Goal: Task Accomplishment & Management: Use online tool/utility

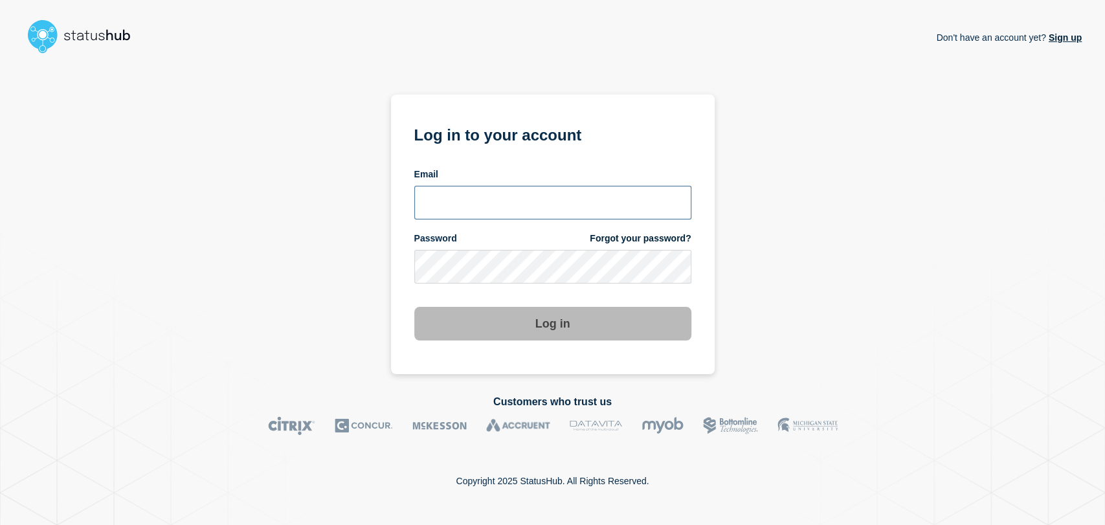
click at [511, 207] on input "email input" at bounding box center [552, 203] width 277 height 34
type input "gavin.moore@accruent.com"
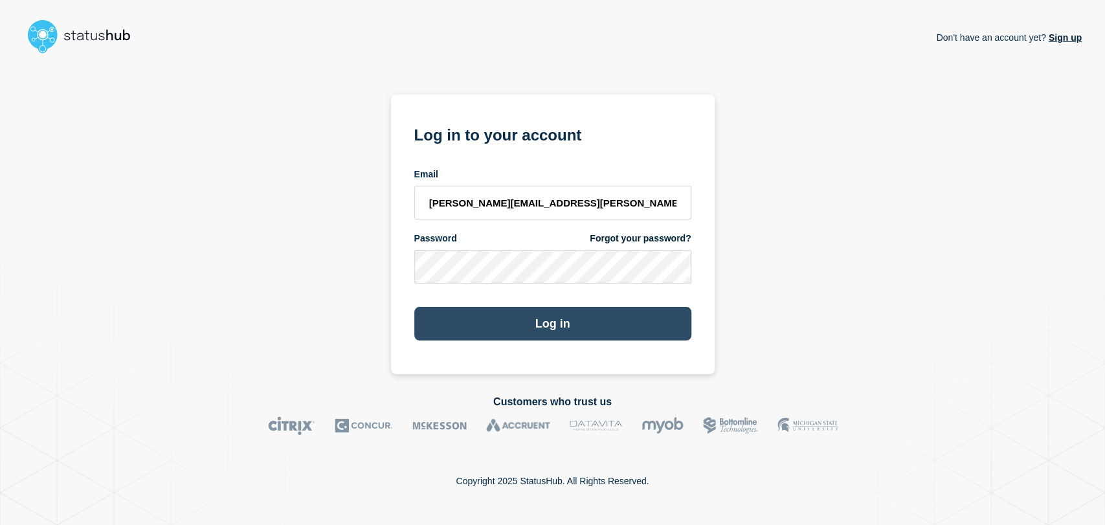
click at [536, 313] on button "Log in" at bounding box center [552, 324] width 277 height 34
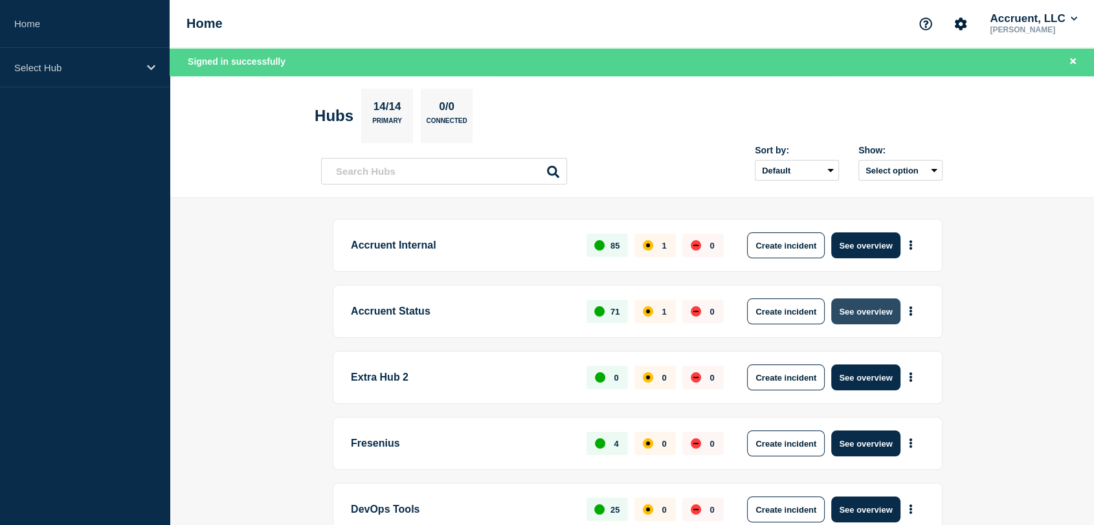
click at [846, 312] on button "See overview" at bounding box center [865, 311] width 69 height 26
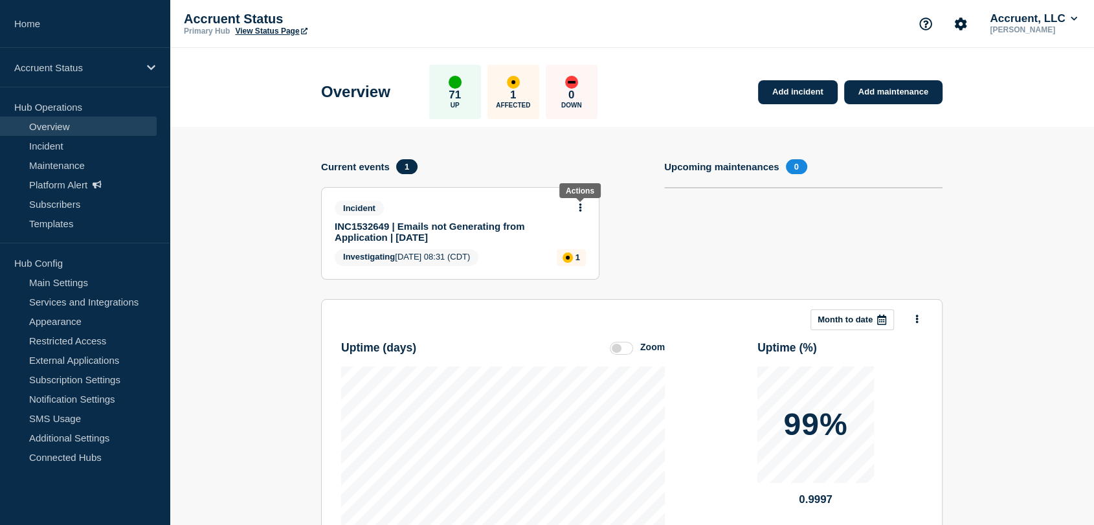
click at [580, 207] on icon at bounding box center [580, 207] width 3 height 8
click at [567, 254] on link "Update incident" at bounding box center [580, 254] width 63 height 10
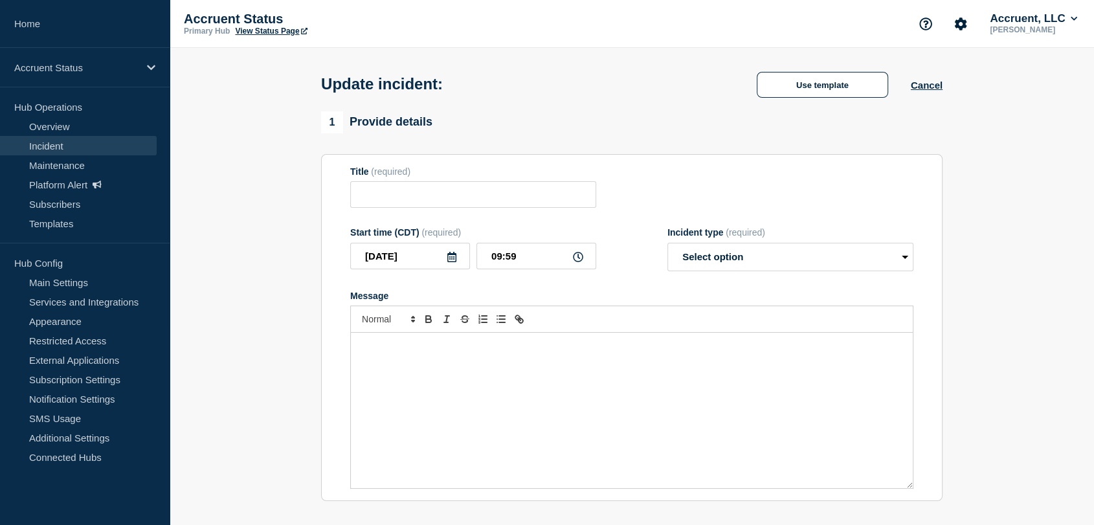
type input "INC1532649 | Emails not Generating from Application | [DATE]"
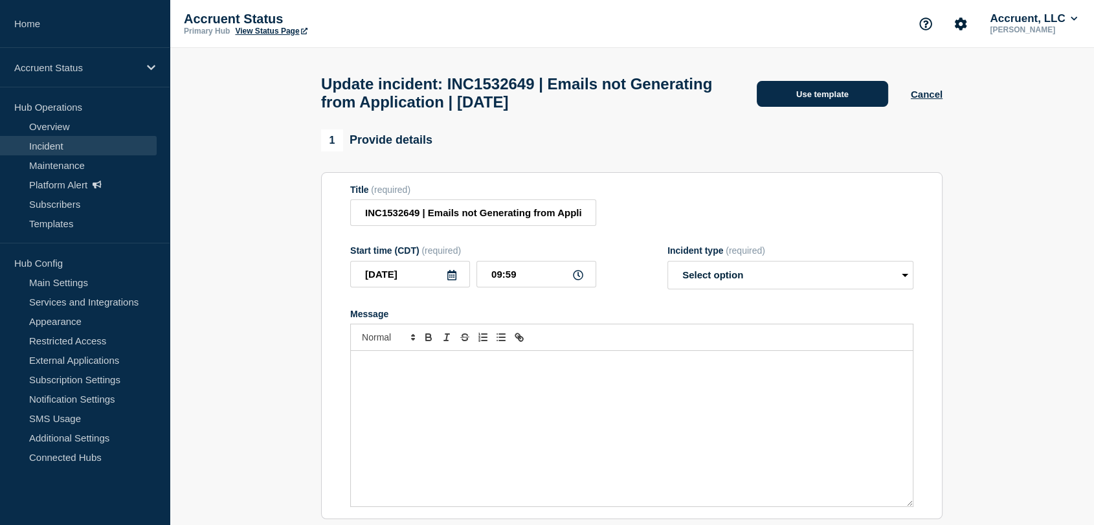
click at [789, 100] on button "Use template" at bounding box center [821, 94] width 131 height 26
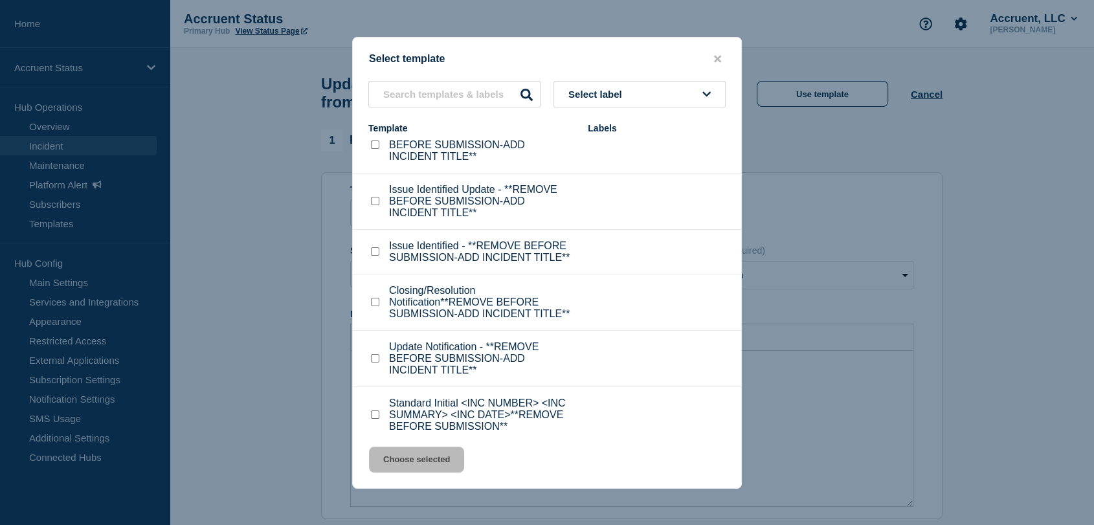
scroll to position [41, 0]
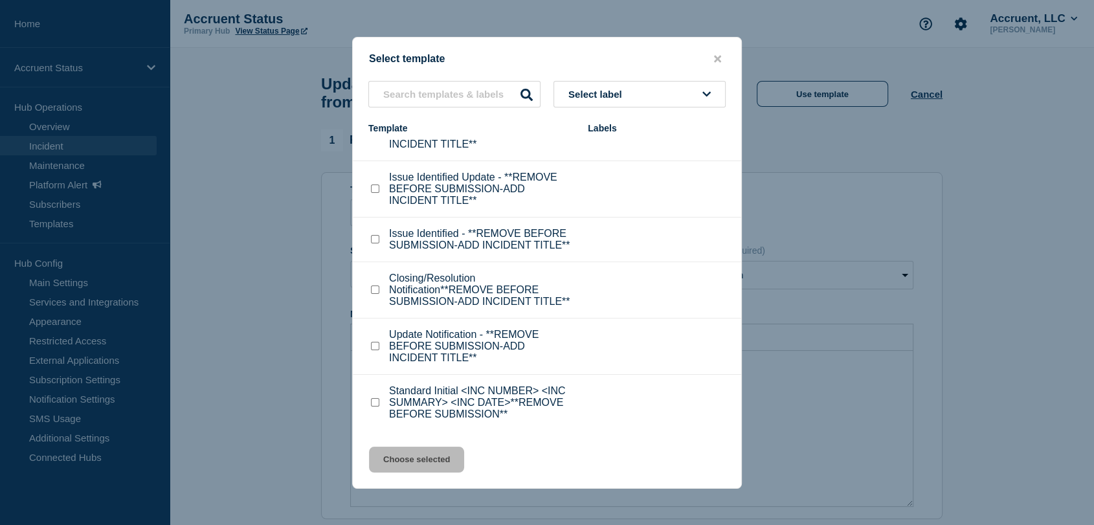
click at [376, 286] on input "Closing/Resolution Notification**REMOVE BEFORE SUBMISSION-ADD INCIDENT TITLE** …" at bounding box center [375, 289] width 8 height 8
checkbox input "true"
click at [417, 462] on button "Choose selected" at bounding box center [416, 459] width 95 height 26
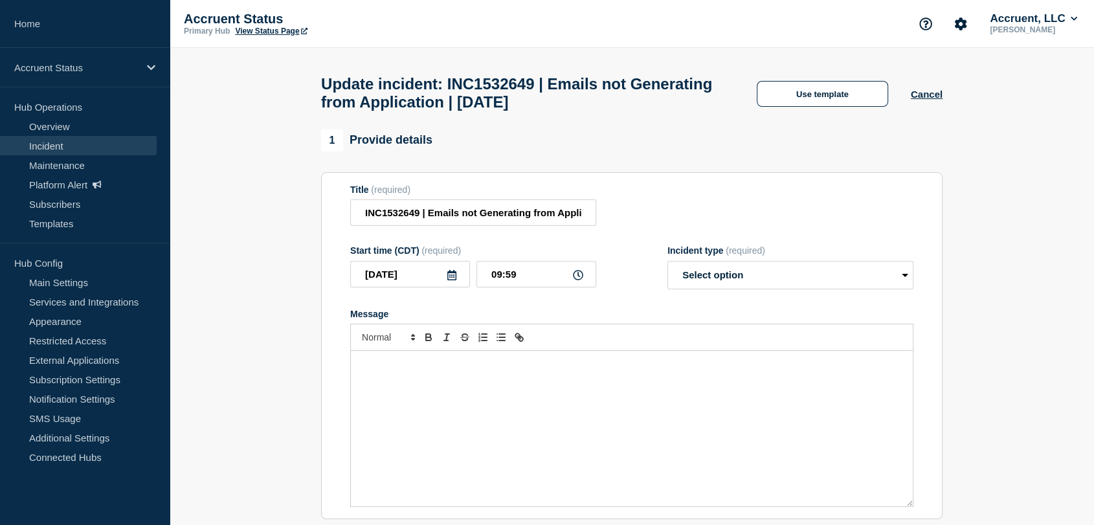
select select "resolved"
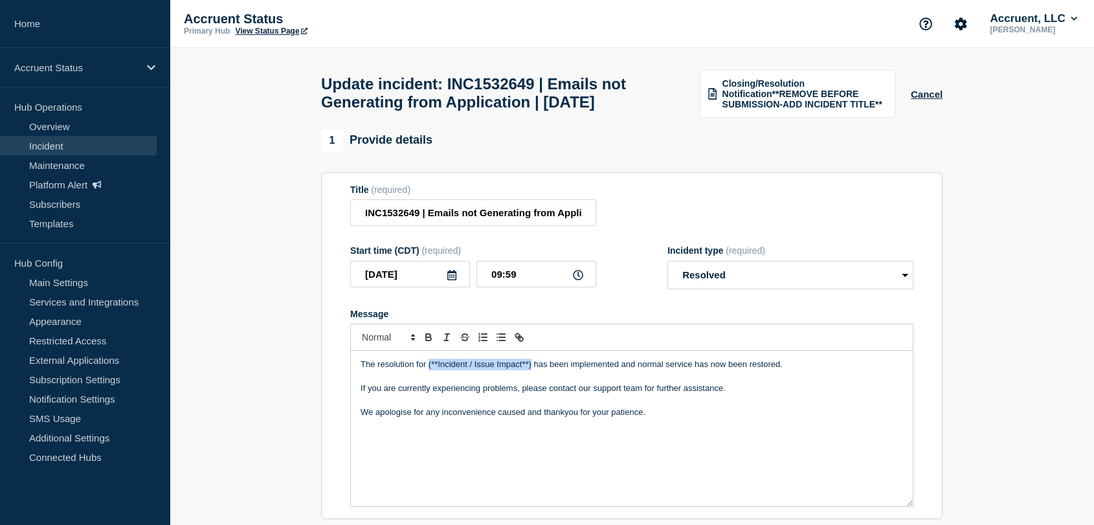
drag, startPoint x: 530, startPoint y: 394, endPoint x: 429, endPoint y: 397, distance: 101.0
click at [429, 370] on p "The resolution for (**Incident / Issue Impact**) has been implemented and norma…" at bounding box center [631, 364] width 542 height 12
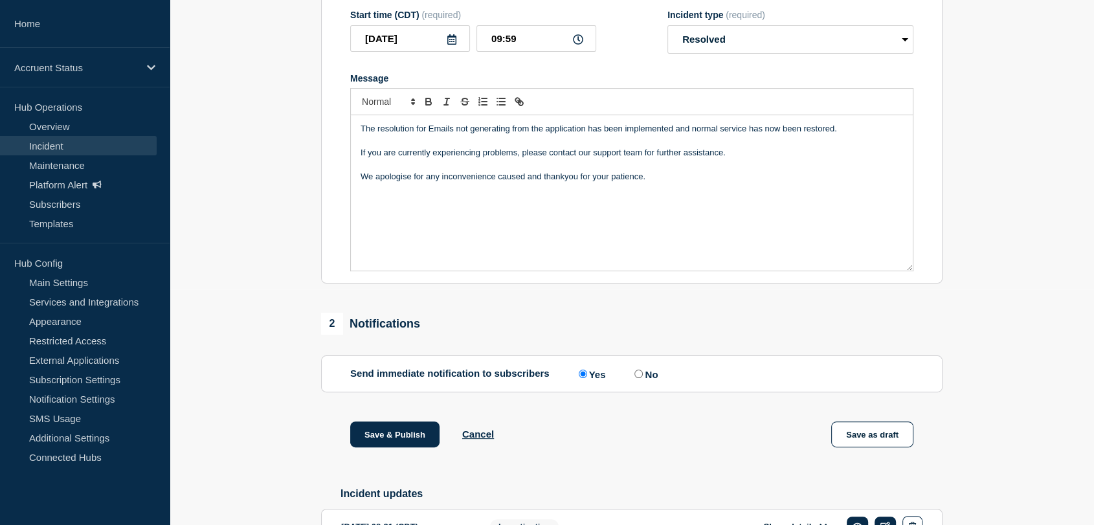
scroll to position [347, 0]
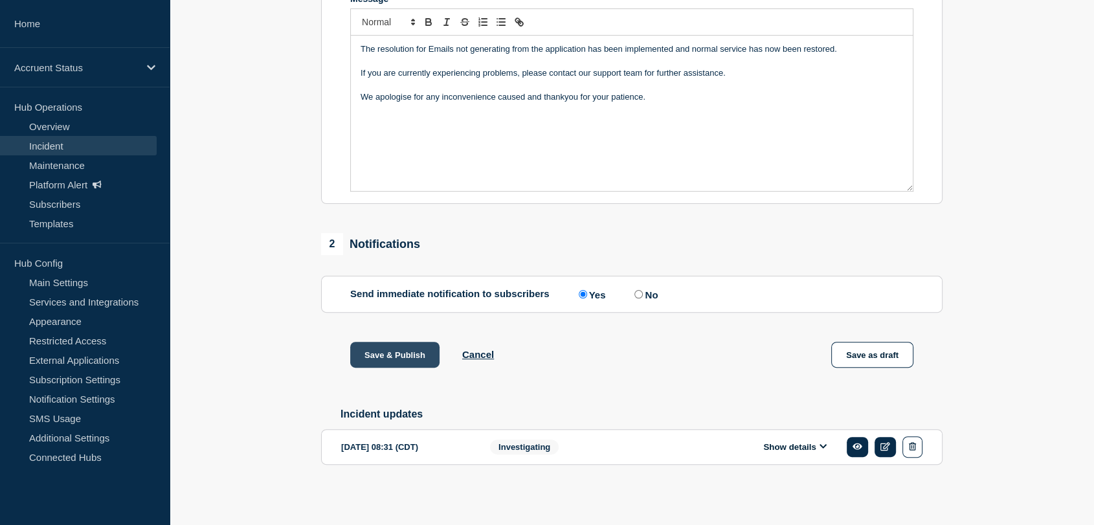
click at [398, 347] on button "Save & Publish" at bounding box center [394, 355] width 89 height 26
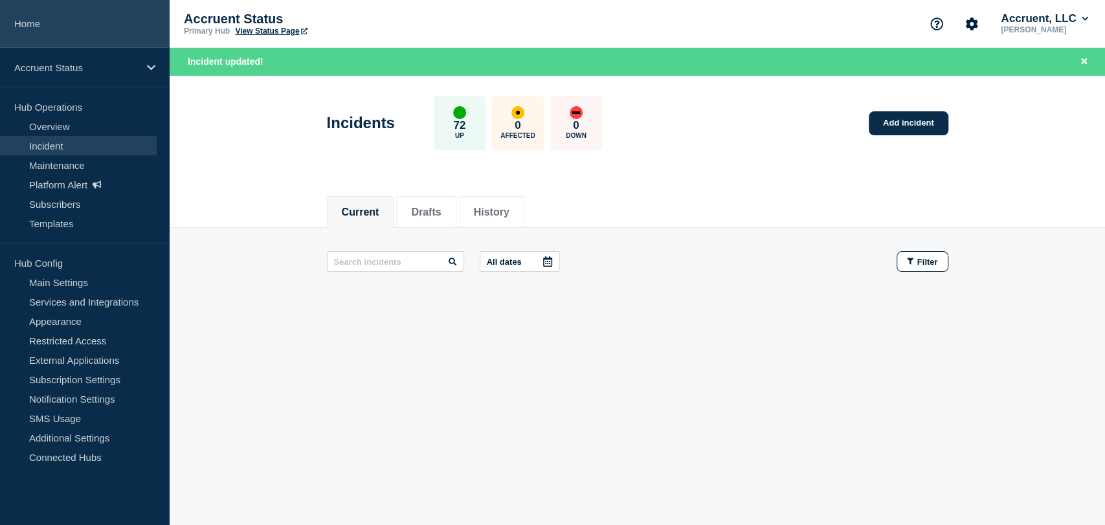
click at [39, 14] on link "Home" at bounding box center [85, 24] width 170 height 48
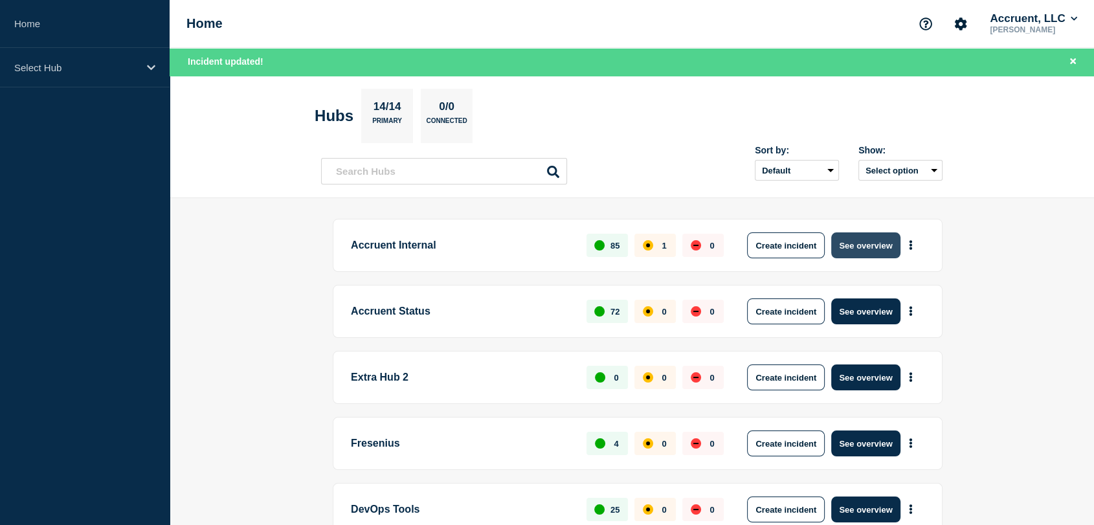
click at [850, 247] on button "See overview" at bounding box center [865, 245] width 69 height 26
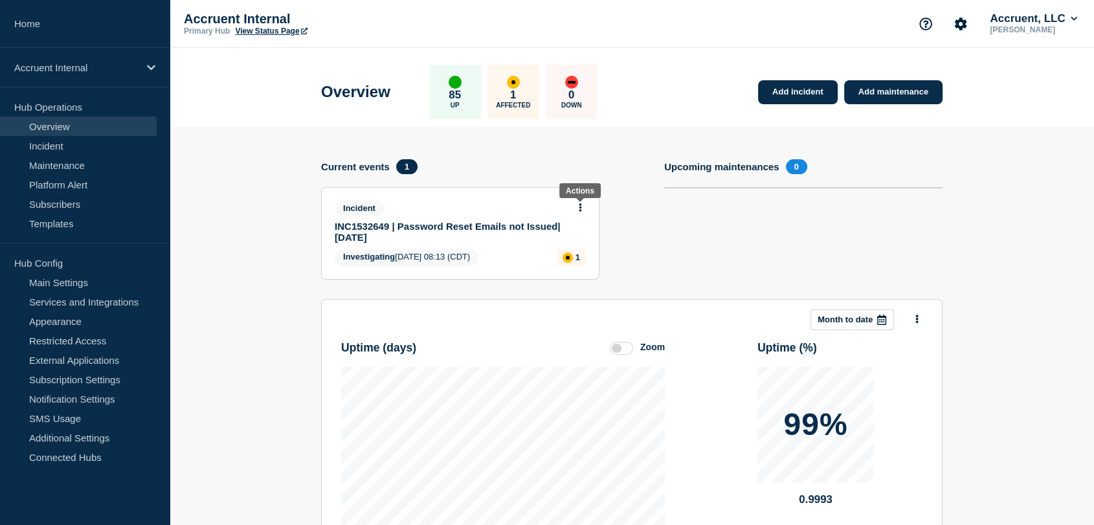
click at [580, 206] on icon at bounding box center [580, 207] width 3 height 8
click at [559, 256] on link "Update incident" at bounding box center [580, 254] width 63 height 10
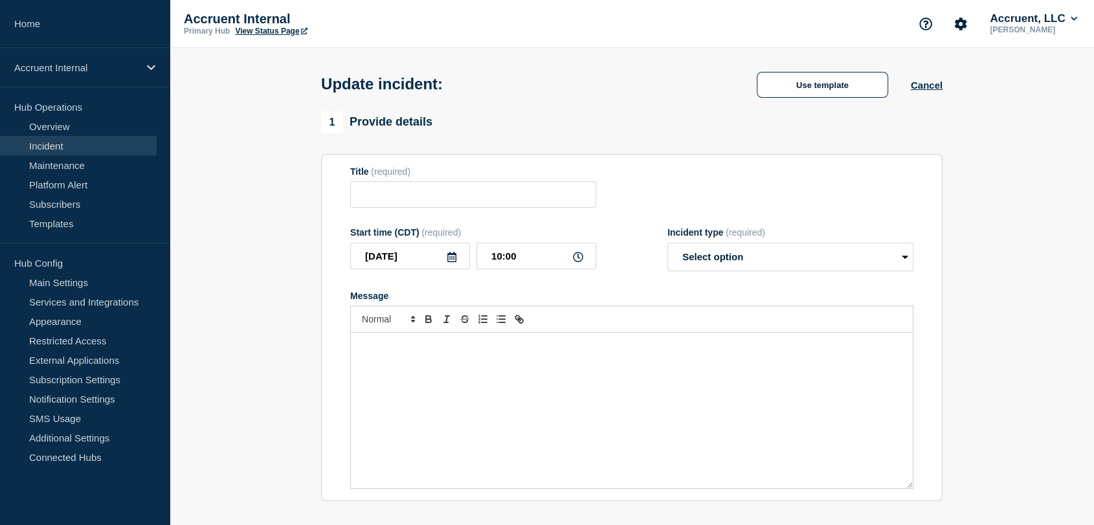
type input "INC1532649 | Password Reset Emails not Issued| [DATE]"
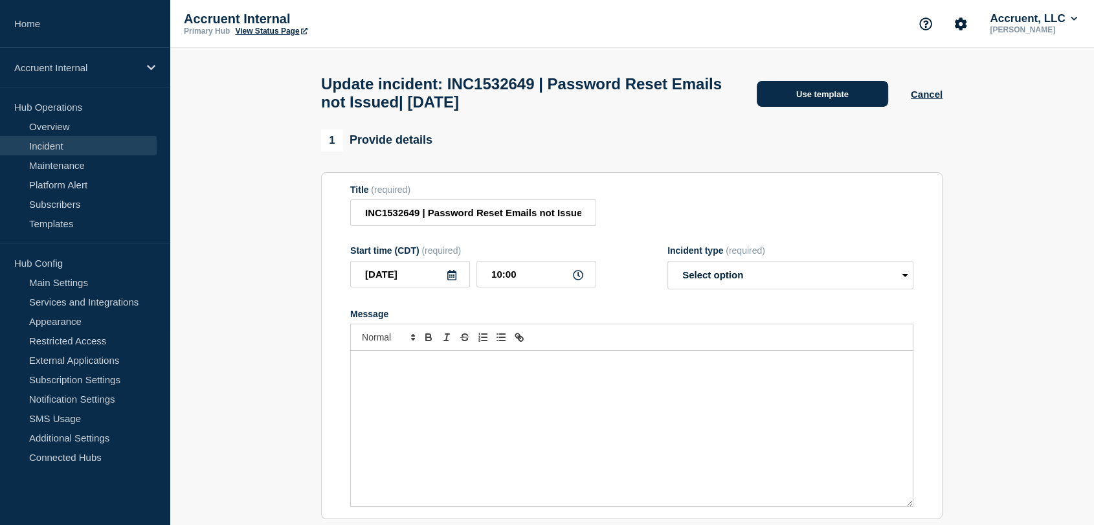
click at [782, 94] on button "Use template" at bounding box center [821, 94] width 131 height 26
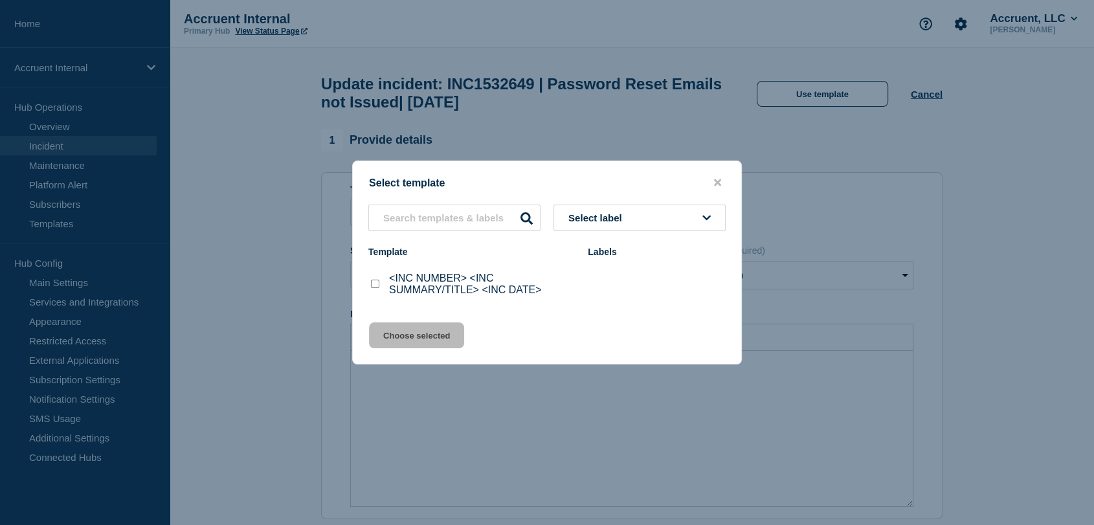
click at [374, 285] on input "<INC NUMBER> <INC SUMMARY/TITLE> <INC DATE> checkbox" at bounding box center [375, 284] width 8 height 8
checkbox input "true"
click at [398, 331] on button "Choose selected" at bounding box center [416, 335] width 95 height 26
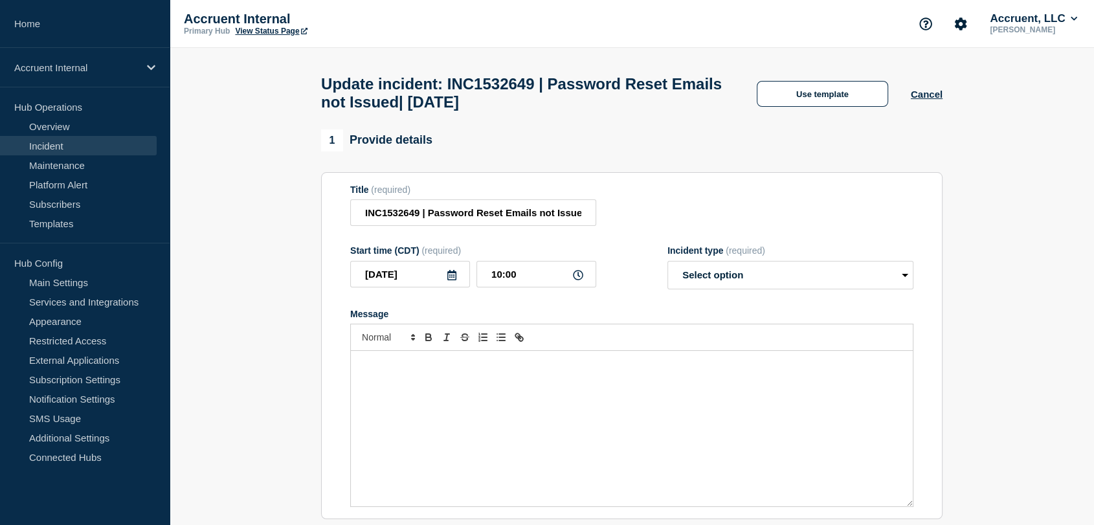
select select "investigating"
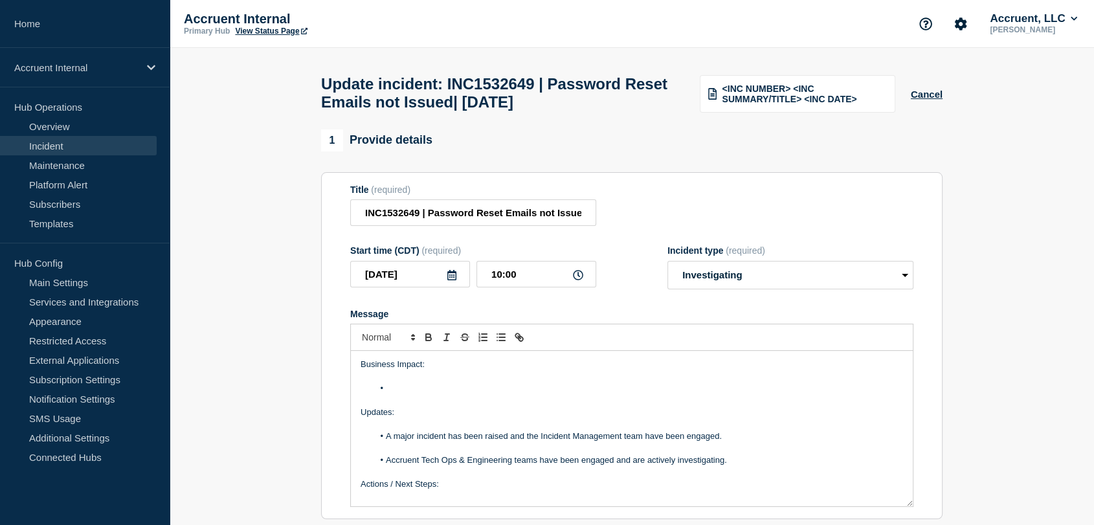
click at [426, 394] on li "Message" at bounding box center [638, 388] width 530 height 12
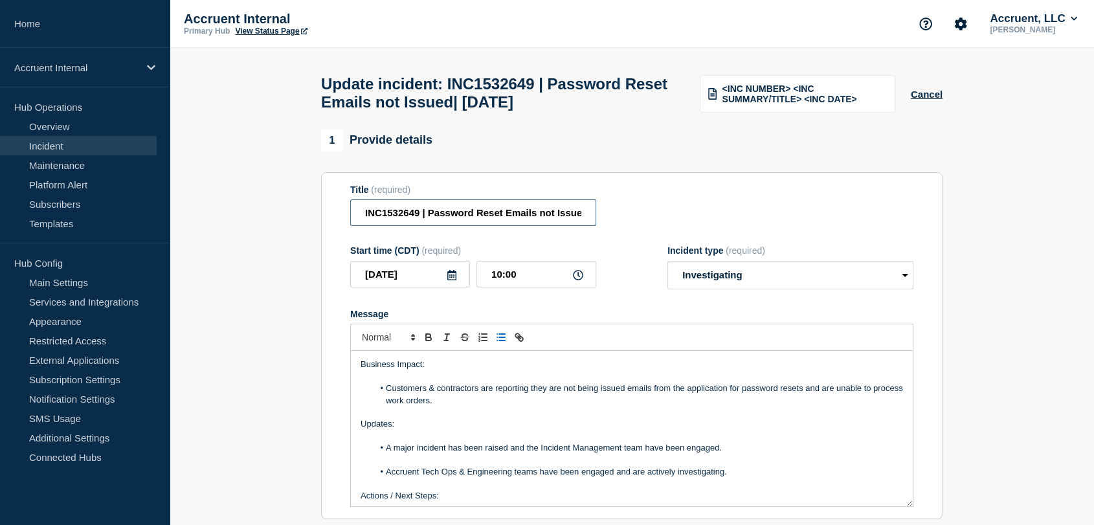
scroll to position [0, 72]
drag, startPoint x: 428, startPoint y: 217, endPoint x: 516, endPoint y: 219, distance: 87.4
click at [516, 219] on input "INC1532649 | Password Reset Emails not Issued| [DATE]" at bounding box center [473, 212] width 246 height 27
paste input "Emails not Generating from Application"
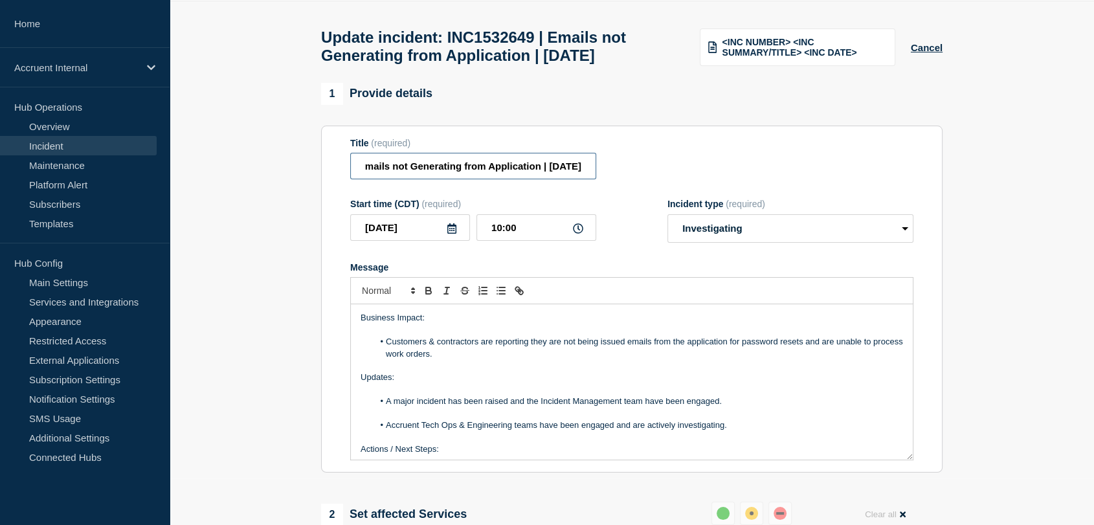
scroll to position [72, 0]
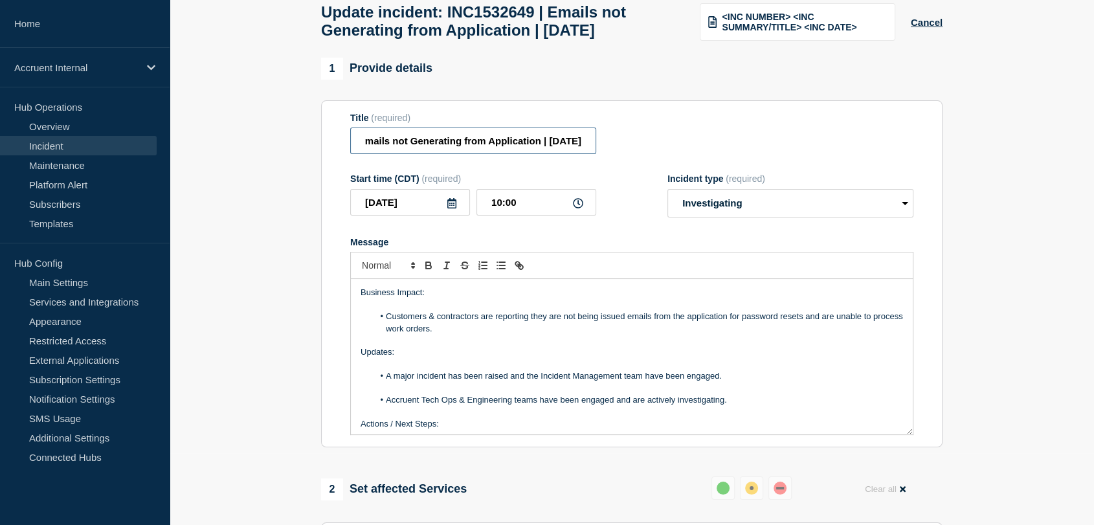
type input "INC1532649 | Emails not Generating from Application | [DATE]"
click at [492, 335] on li "Customers & contractors are reporting they are not being issued emails from the…" at bounding box center [638, 323] width 530 height 24
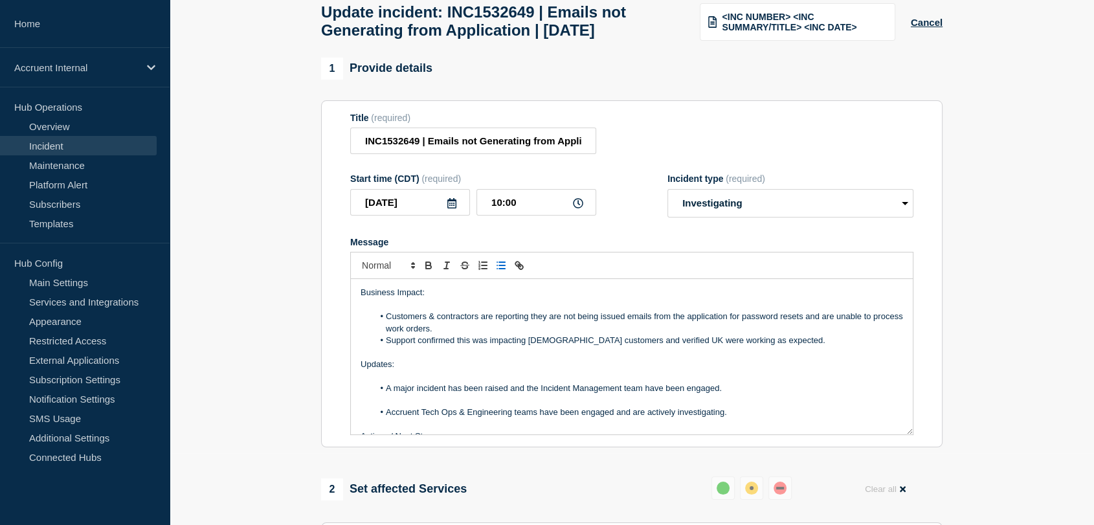
click at [483, 335] on li "Customers & contractors are reporting they are not being issued emails from the…" at bounding box center [638, 323] width 530 height 24
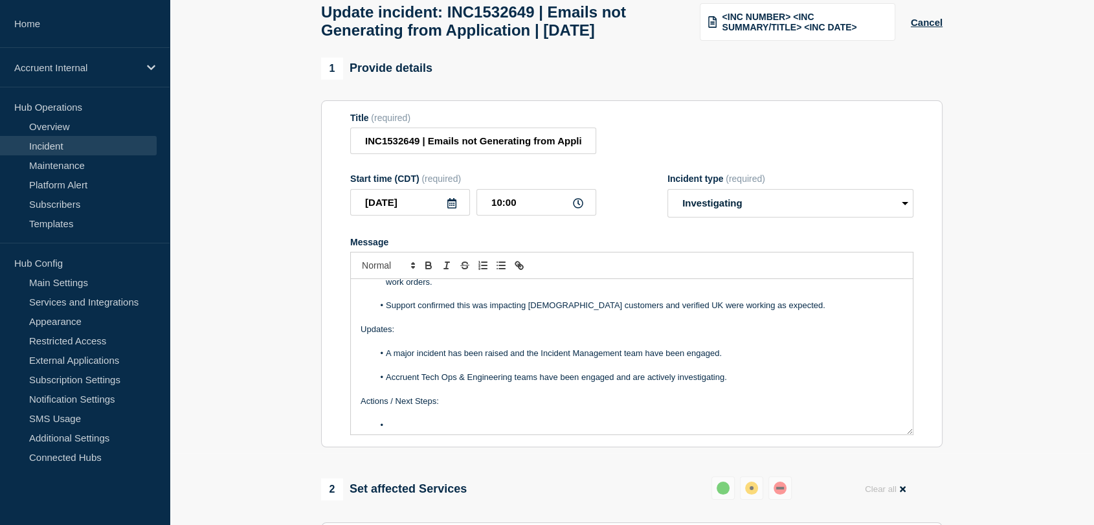
scroll to position [72, 0]
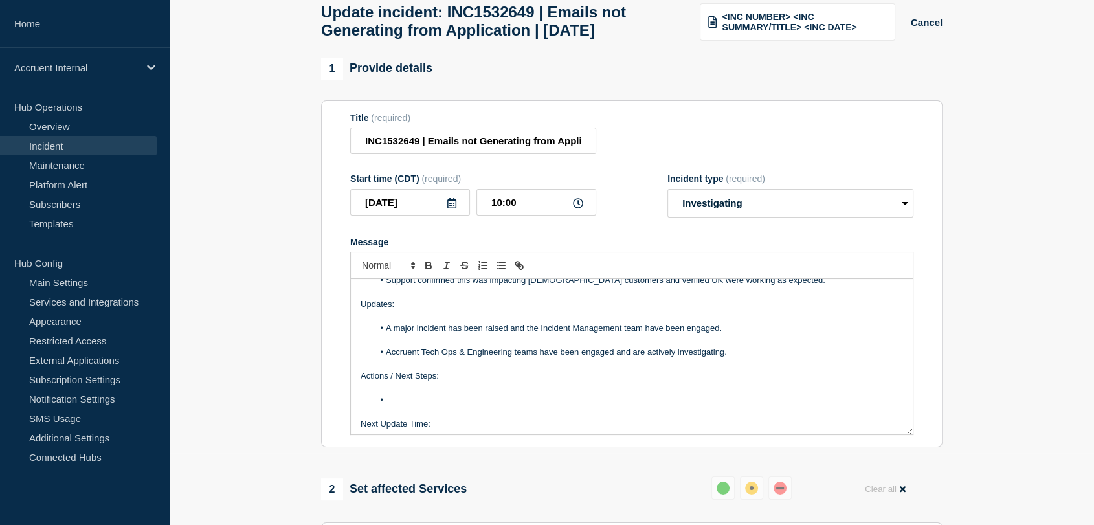
click at [422, 406] on li "Message" at bounding box center [638, 400] width 530 height 12
click at [766, 217] on select "Select option Investigating Identified Monitoring Resolved" at bounding box center [790, 203] width 246 height 28
select select "resolved"
click at [667, 217] on select "Select option Investigating Identified Monitoring Resolved" at bounding box center [790, 203] width 246 height 28
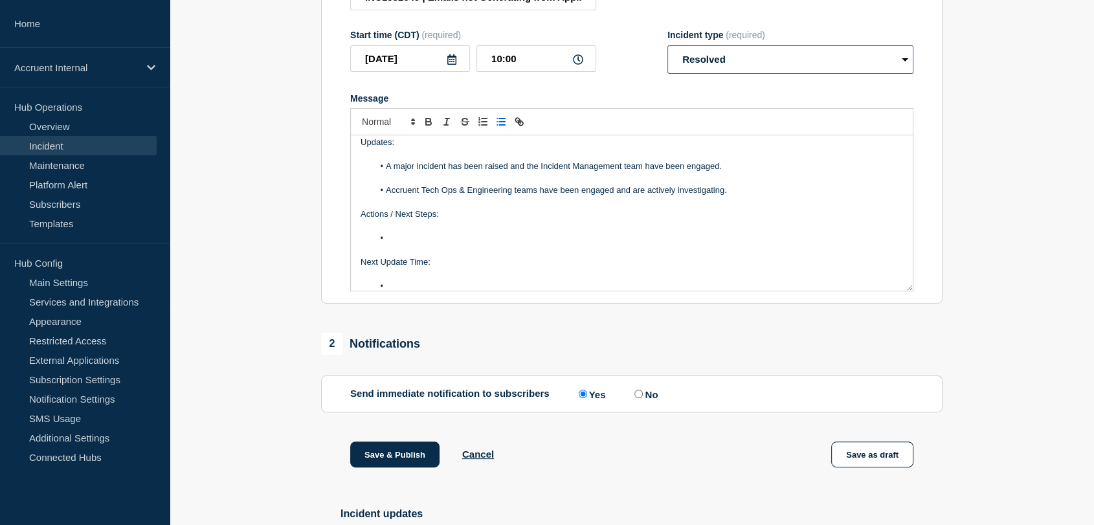
scroll to position [98, 0]
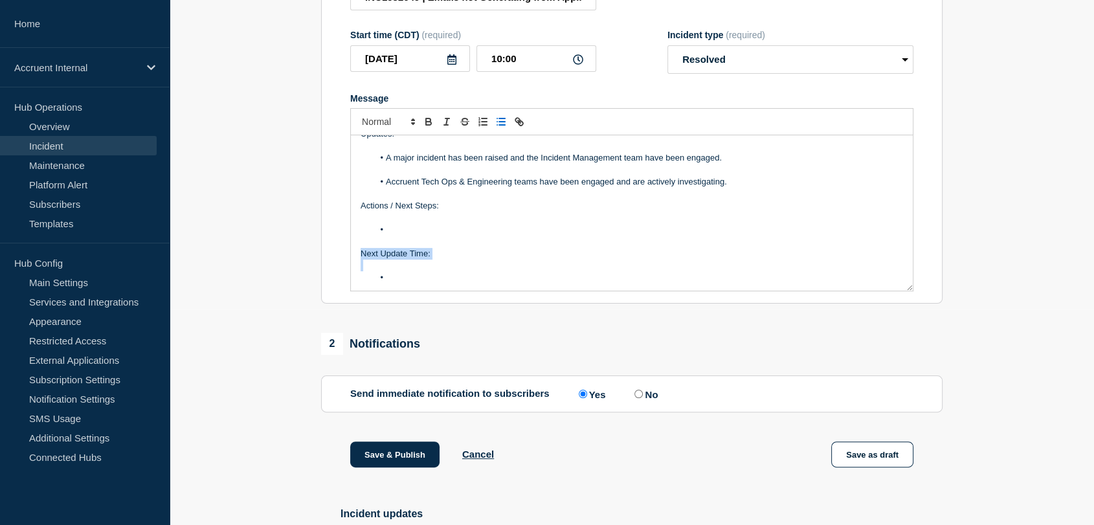
drag, startPoint x: 419, startPoint y: 307, endPoint x: 357, endPoint y: 287, distance: 64.7
click at [357, 287] on div "Business Impact: Customers & contractors are reporting they are not being issue…" at bounding box center [632, 212] width 562 height 155
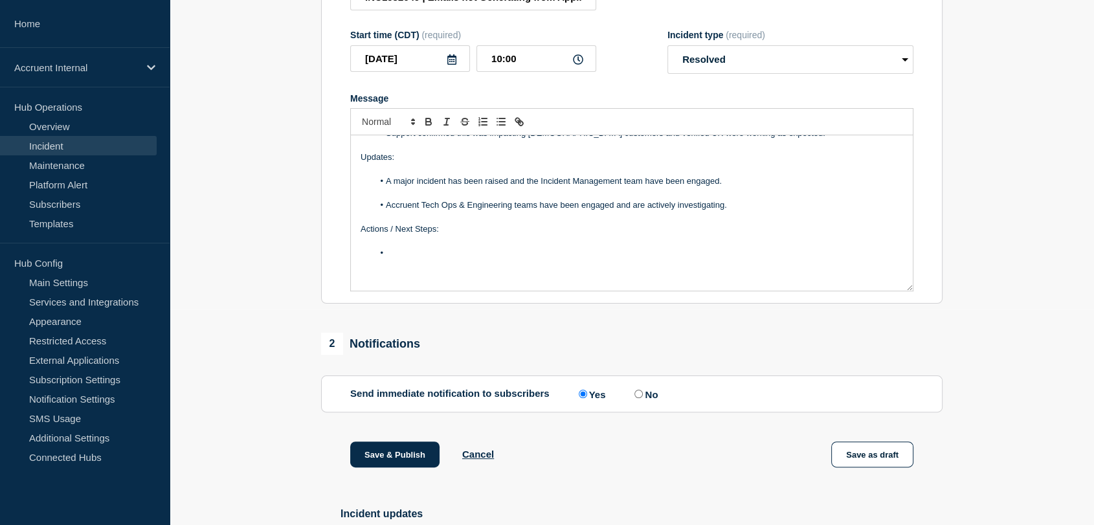
scroll to position [63, 0]
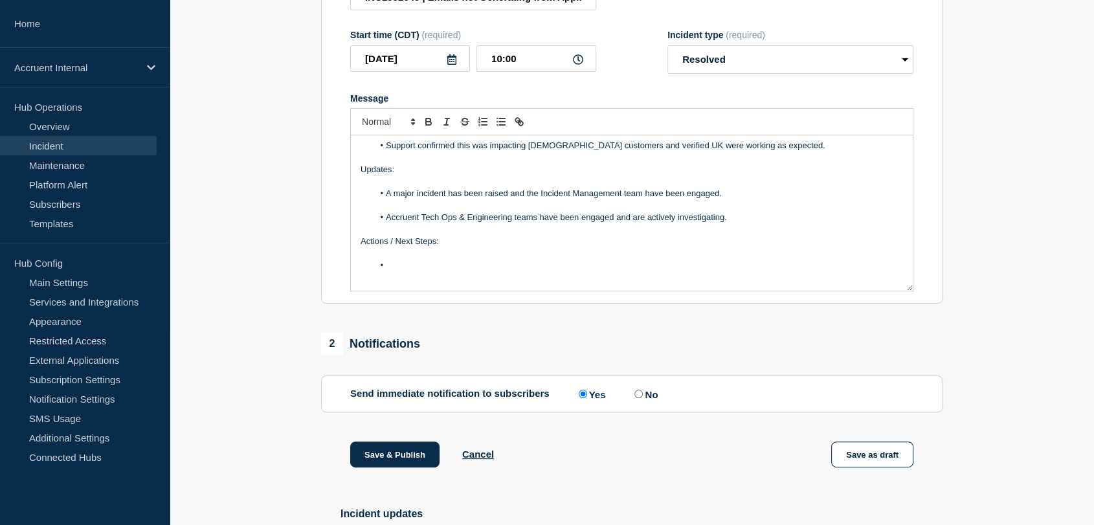
click at [430, 271] on li "Message" at bounding box center [638, 265] width 530 height 12
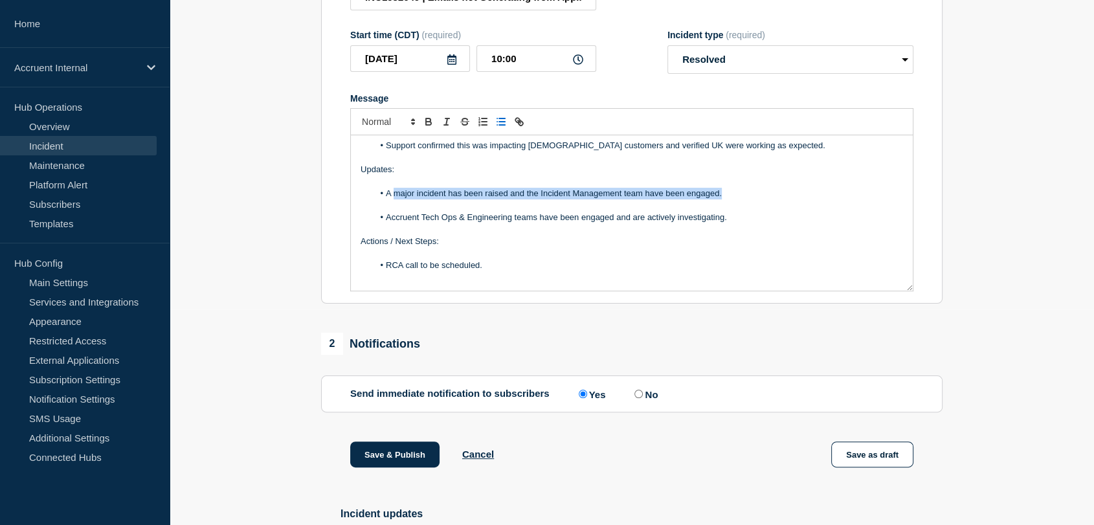
drag, startPoint x: 725, startPoint y: 223, endPoint x: 393, endPoint y: 225, distance: 331.3
click at [393, 199] on li "A major incident has been raised and the Incident Management team have been eng…" at bounding box center [638, 194] width 530 height 12
drag, startPoint x: 554, startPoint y: 223, endPoint x: 520, endPoint y: 222, distance: 34.3
click at [520, 199] on li "Networking investigated the firewall to ensure SMTP" at bounding box center [638, 194] width 530 height 12
click at [619, 199] on li "Networking investigated the firewall and confirmed SMTP" at bounding box center [638, 194] width 530 height 12
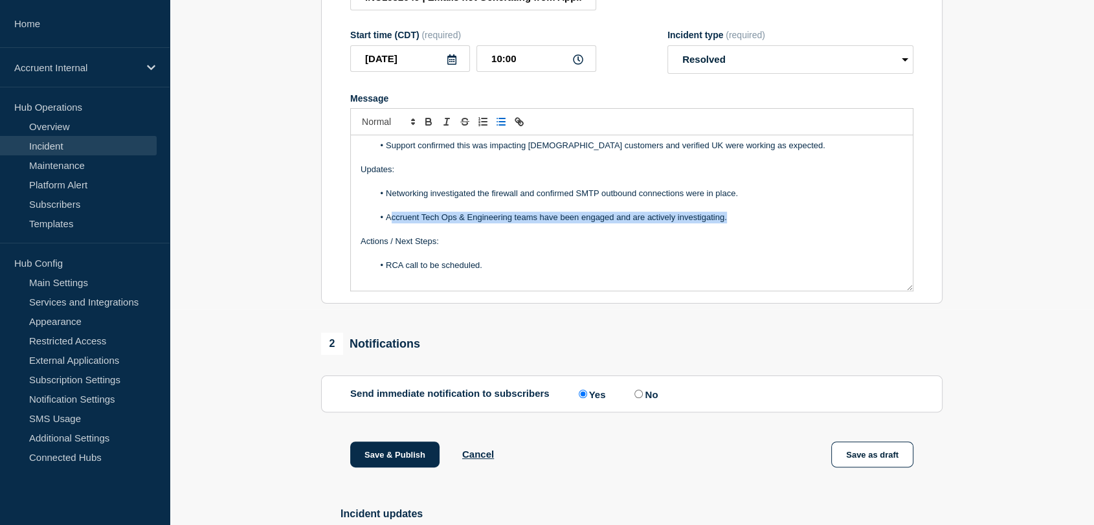
drag, startPoint x: 730, startPoint y: 247, endPoint x: 390, endPoint y: 250, distance: 340.4
click at [390, 223] on li "Accruent Tech Ops & Engineering teams have been engaged and are actively invest…" at bounding box center [638, 218] width 530 height 12
click at [750, 199] on li "Networking investigated the firewall and confirmed SMTP outbound connections we…" at bounding box center [638, 194] width 530 height 12
click at [749, 199] on li "Networking investigated the firewall and confirmed SMTP outbound connections we…" at bounding box center [638, 194] width 530 height 12
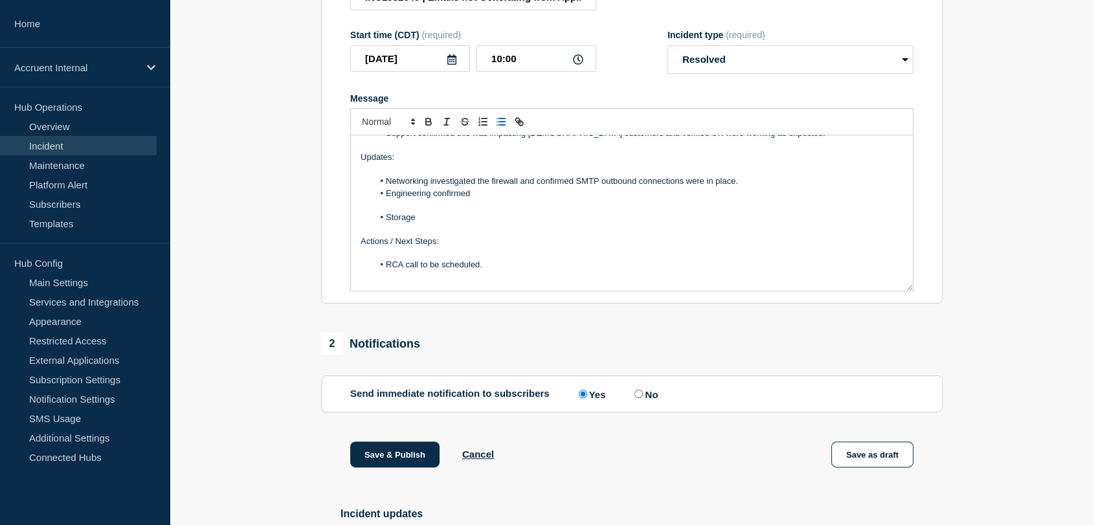
click at [503, 199] on li "Engineering confirmed" at bounding box center [638, 194] width 530 height 12
click at [468, 199] on li "Engineering confirmed the verisae@iadprveramapp01 service is unavailable." at bounding box center [638, 194] width 530 height 12
click at [625, 198] on span "the verisae@iadprveramapp01 service is unavailable." at bounding box center [570, 193] width 200 height 10
click at [624, 198] on span "the verisae@iadprveramapp01 service is unavailable." at bounding box center [570, 193] width 200 height 10
click at [751, 187] on li "Networking investigated the firewall and confirmed SMTP outbound connections we…" at bounding box center [638, 181] width 530 height 12
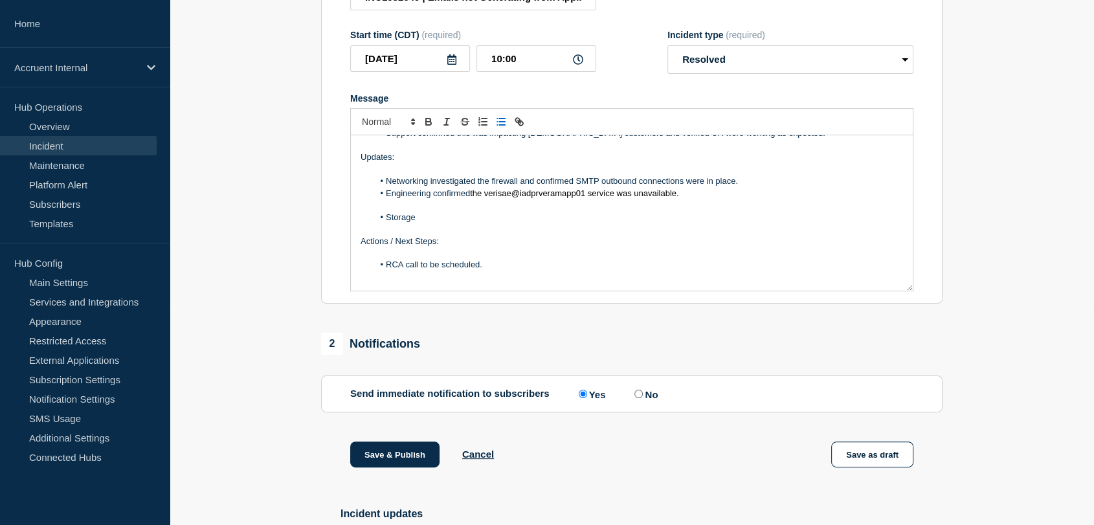
scroll to position [87, 0]
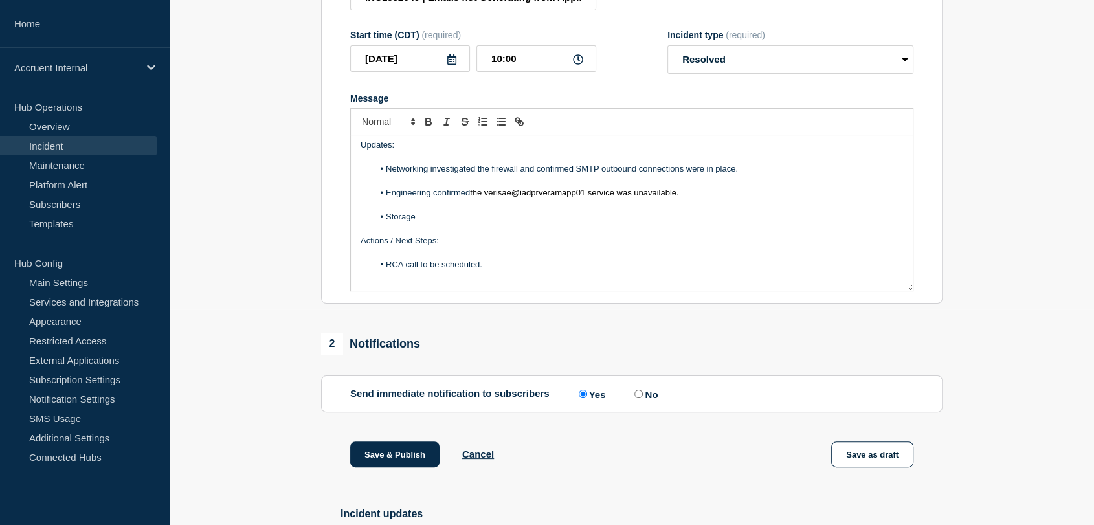
click at [485, 223] on li "Storage" at bounding box center [638, 217] width 530 height 12
click at [580, 223] on li "Storage updated the tiger team chat stating that the DKIM keys were changed fol…" at bounding box center [638, 217] width 530 height 12
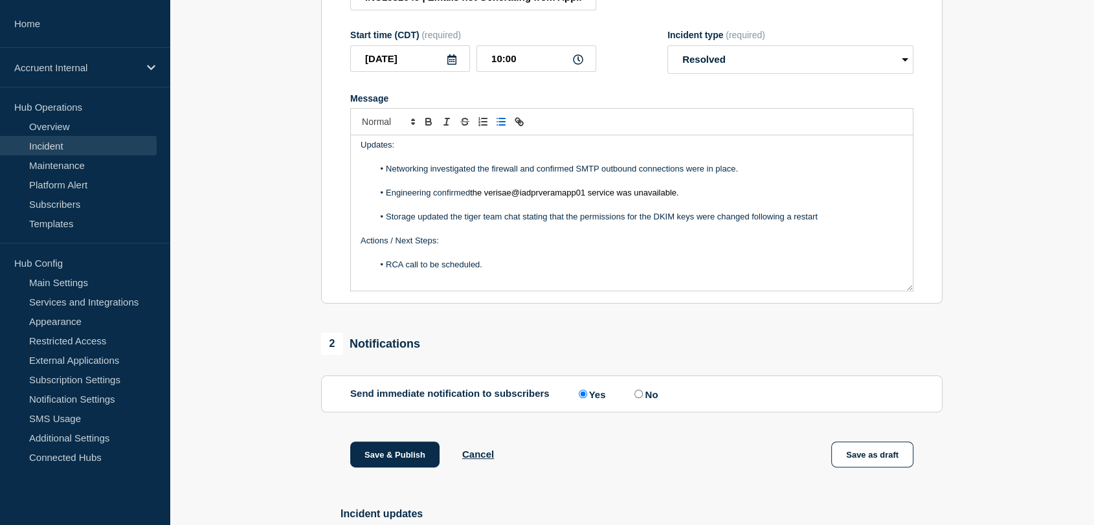
click at [828, 223] on li "Storage updated the tiger team chat stating that the permissions for the DKIM k…" at bounding box center [638, 217] width 530 height 12
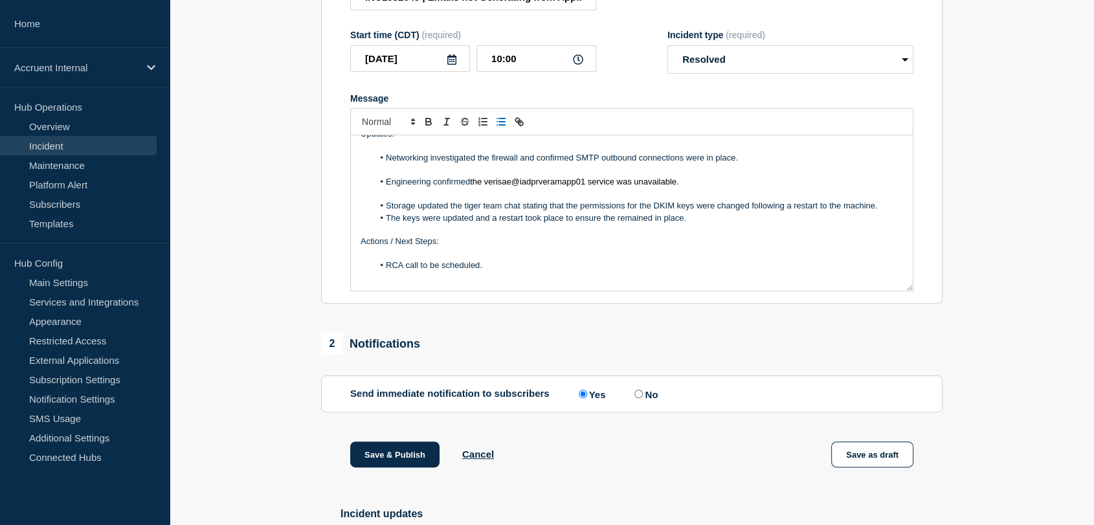
drag, startPoint x: 717, startPoint y: 243, endPoint x: 476, endPoint y: 248, distance: 240.8
click at [476, 224] on li "The keys were updated and a restart took place to ensure the remained in place." at bounding box center [638, 218] width 530 height 12
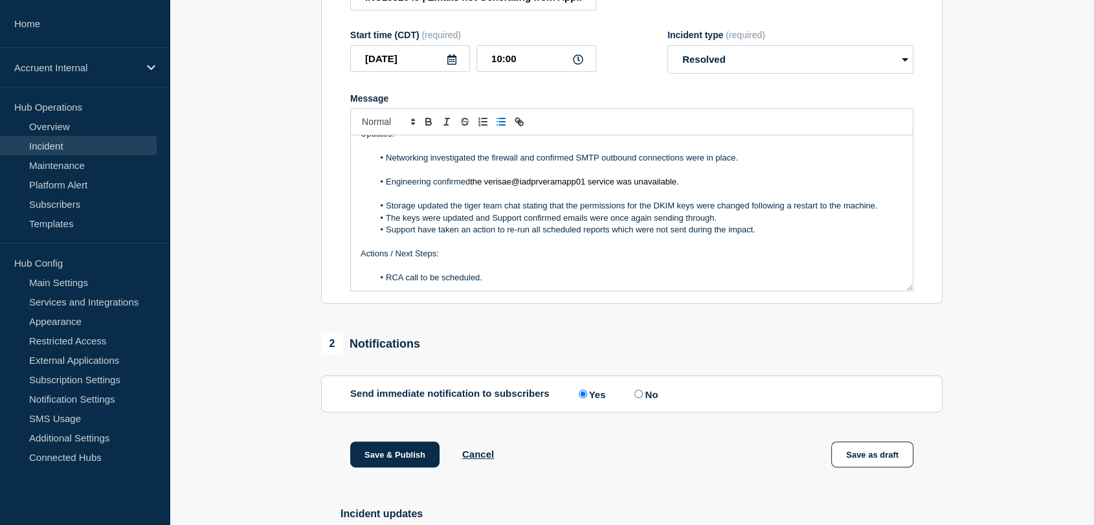
click at [885, 212] on li "Storage updated the tiger team chat stating that the permissions for the DKIM k…" at bounding box center [638, 206] width 530 height 12
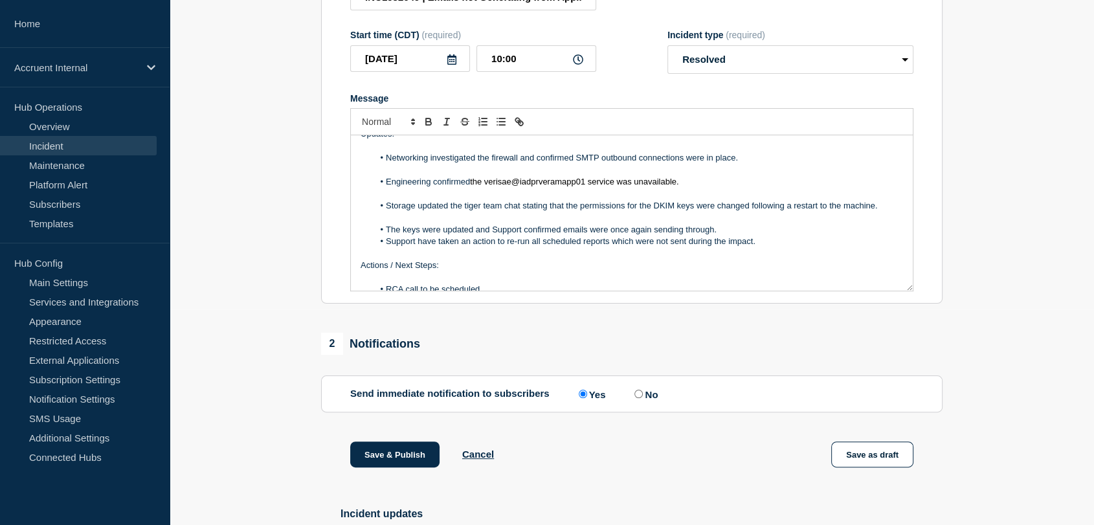
click at [730, 236] on li "The keys were updated and Support confirmed emails were once again sending thro…" at bounding box center [638, 230] width 530 height 12
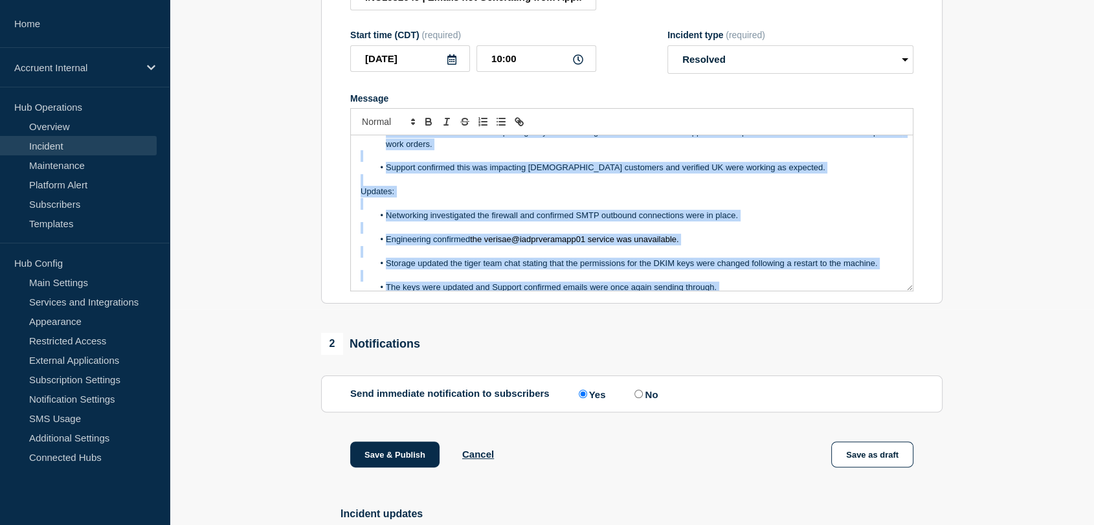
scroll to position [0, 0]
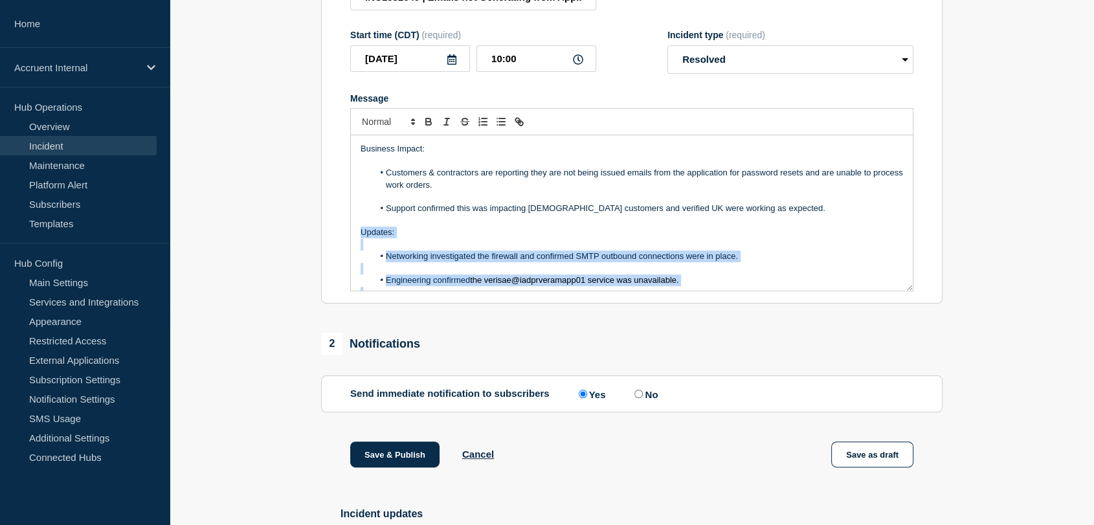
drag, startPoint x: 497, startPoint y: 294, endPoint x: 348, endPoint y: 258, distance: 153.3
click at [348, 258] on section "Title (required) INC1532649 | Emails not Generating from Application | [DATE] S…" at bounding box center [631, 130] width 621 height 347
copy div "Updates: Networking investigated the firewall and confirmed SMTP outbound conne…"
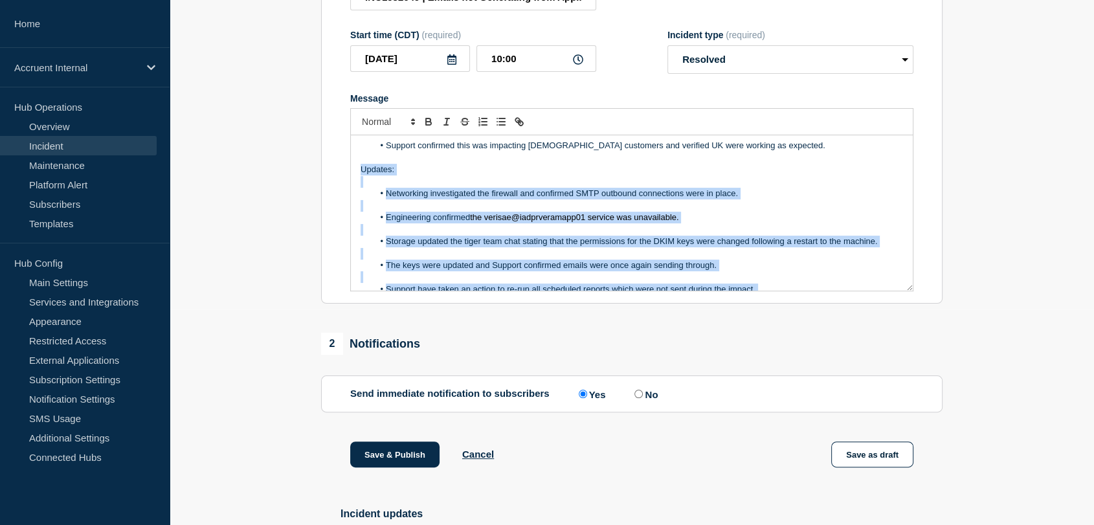
scroll to position [135, 0]
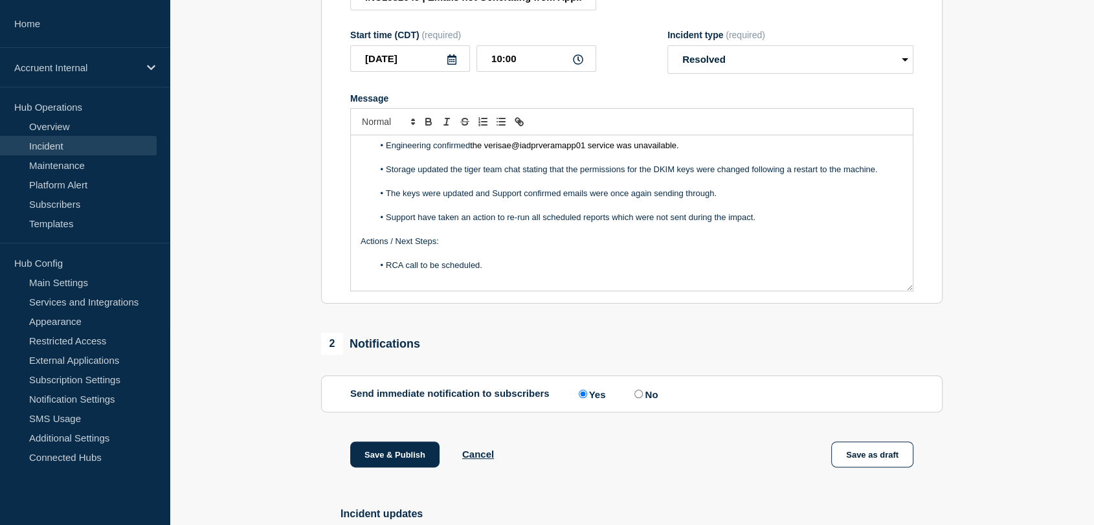
click at [304, 245] on section "1 Provide details Title (required) INC1532649 | Emails not Generating from Appl…" at bounding box center [632, 259] width 924 height 691
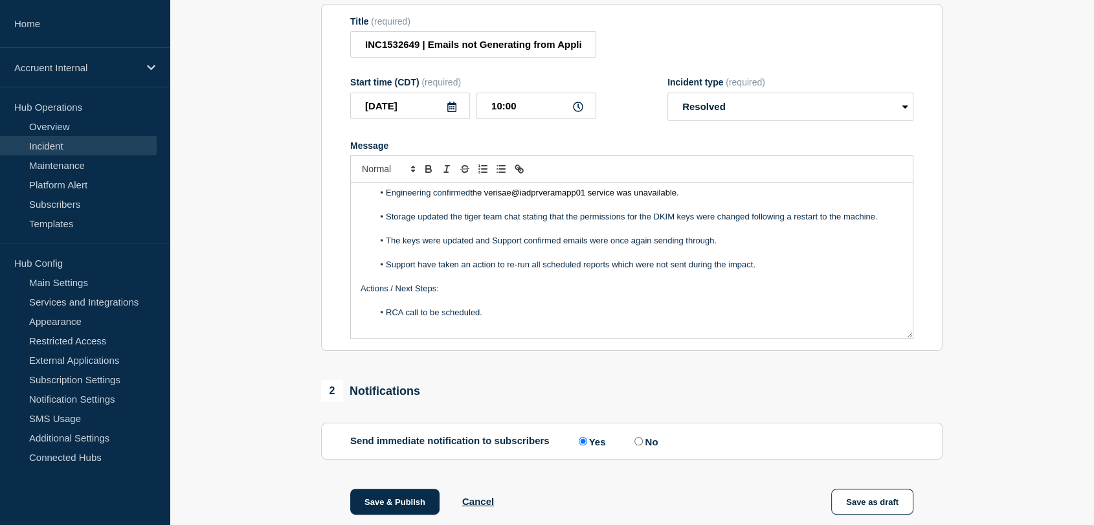
scroll to position [287, 0]
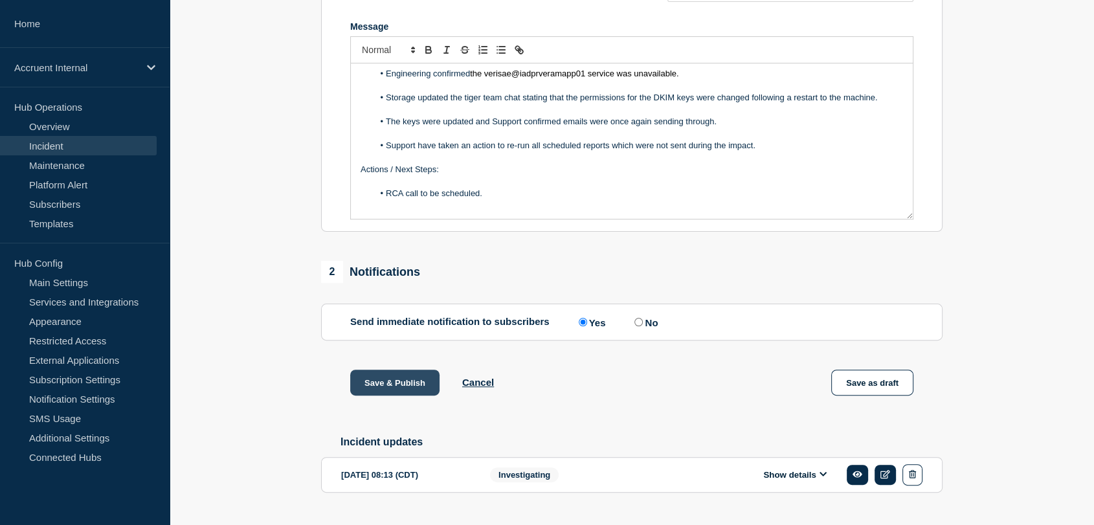
click at [373, 395] on button "Save & Publish" at bounding box center [394, 382] width 89 height 26
